Goal: Task Accomplishment & Management: Use online tool/utility

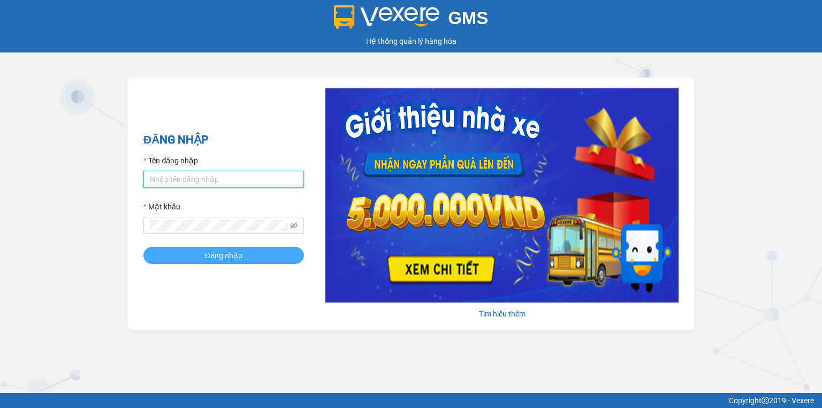
type input "ngoc.taithang"
click at [212, 261] on span "Đăng nhập" at bounding box center [223, 255] width 37 height 12
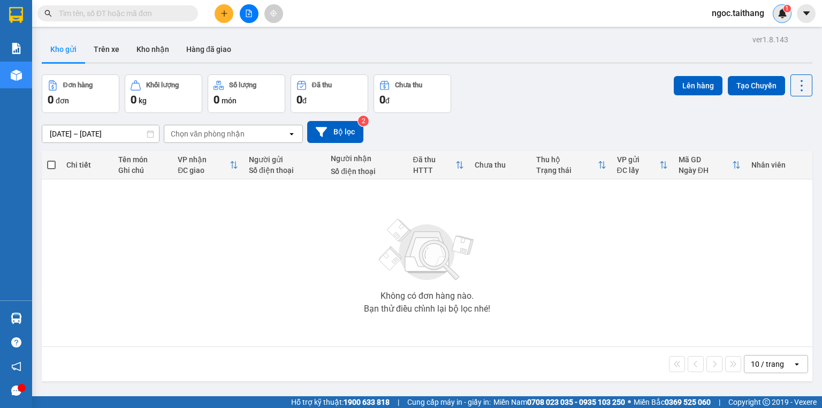
click at [786, 4] on div "1" at bounding box center [782, 13] width 19 height 19
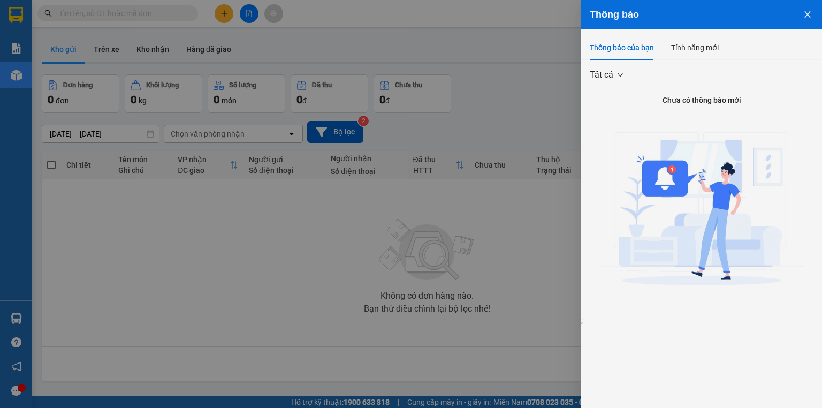
click at [806, 16] on icon "close" at bounding box center [807, 14] width 6 height 6
